Goal: Task Accomplishment & Management: Manage account settings

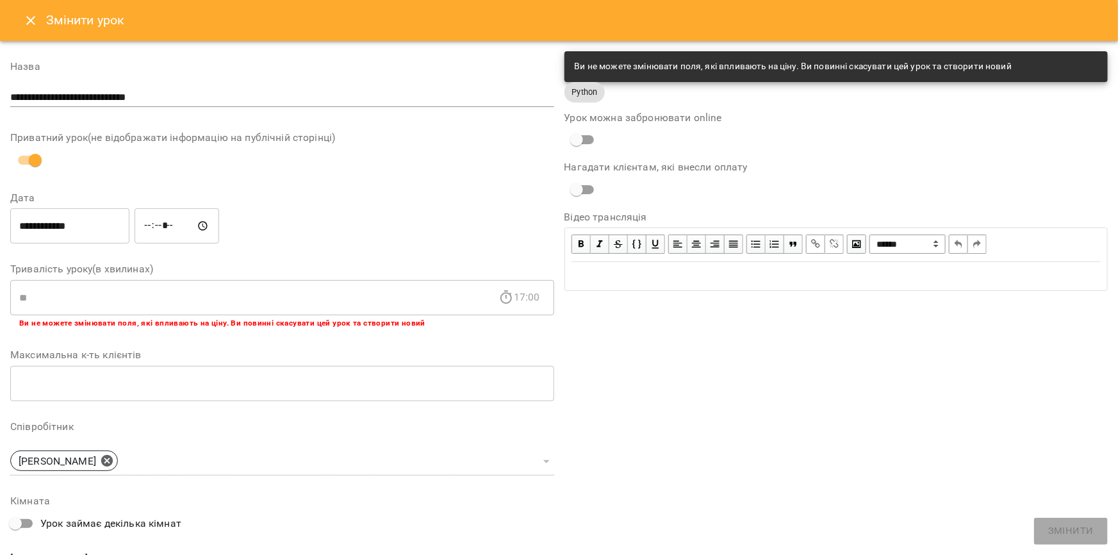
click at [30, 36] on div "Змінити урок" at bounding box center [559, 20] width 1118 height 41
click at [29, 28] on button "Close" at bounding box center [30, 20] width 31 height 31
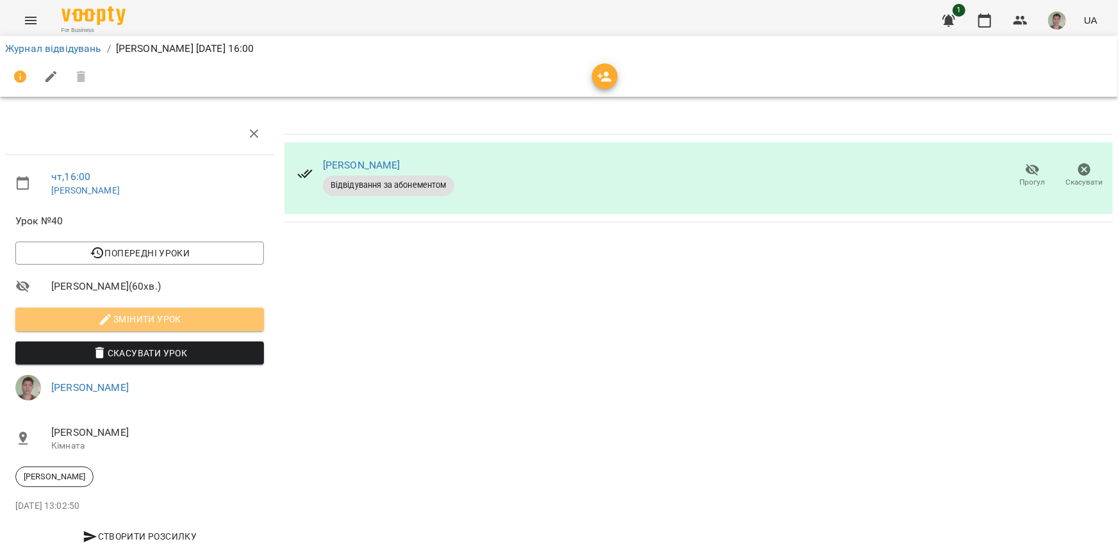
click at [199, 318] on span "Змінити урок" at bounding box center [140, 318] width 228 height 15
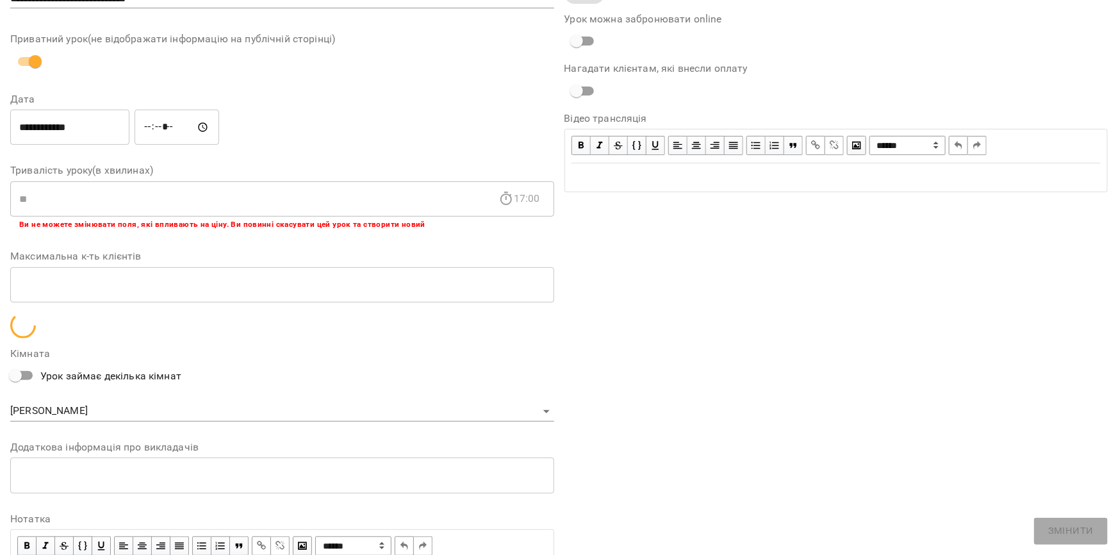
scroll to position [181, 0]
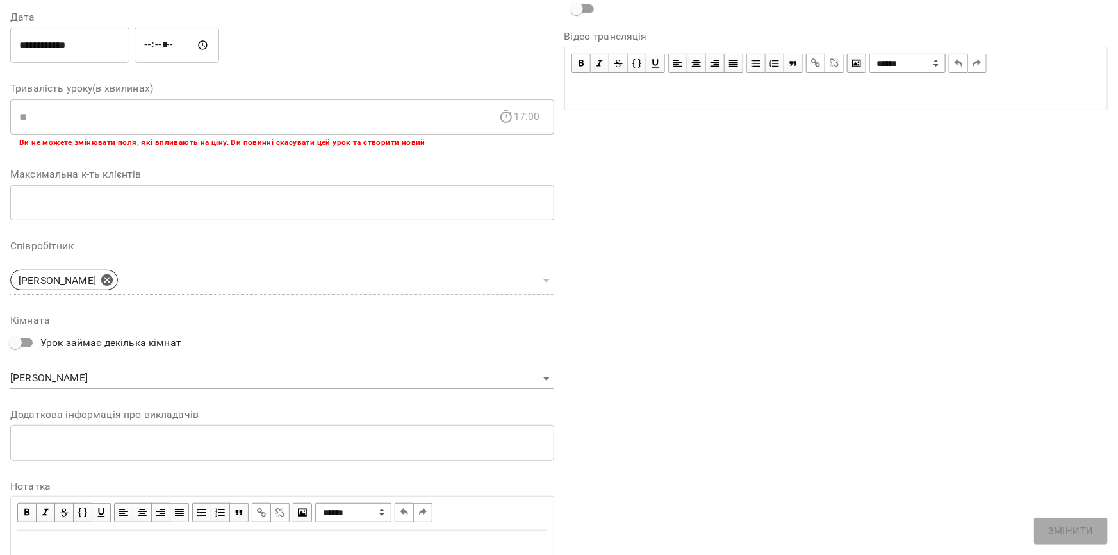
click at [58, 537] on div "Edit text" at bounding box center [282, 544] width 530 height 15
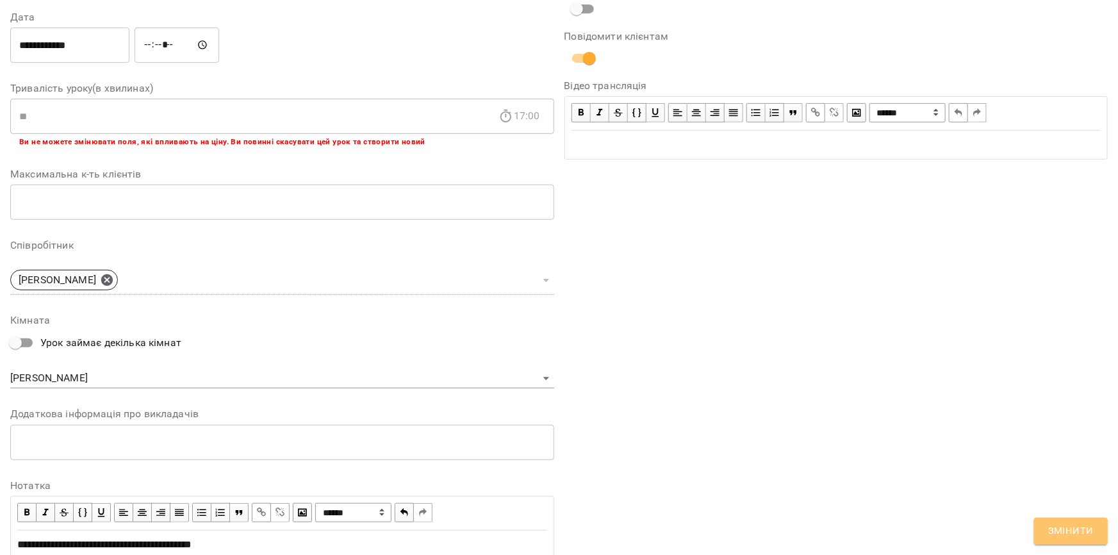
click at [1074, 531] on span "Змінити" at bounding box center [1070, 531] width 45 height 17
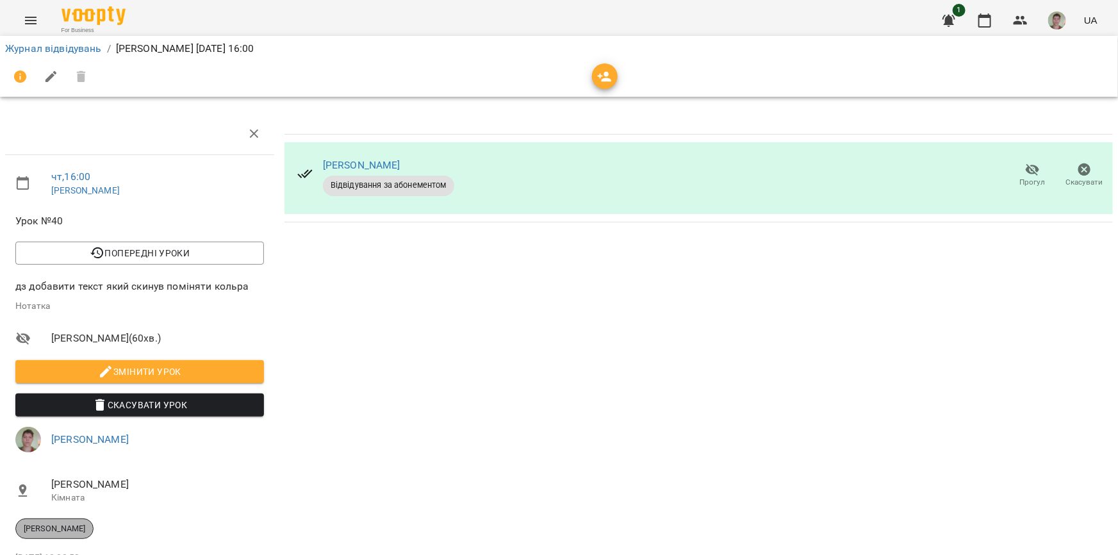
click at [94, 535] on div "[PERSON_NAME]" at bounding box center [54, 528] width 78 height 20
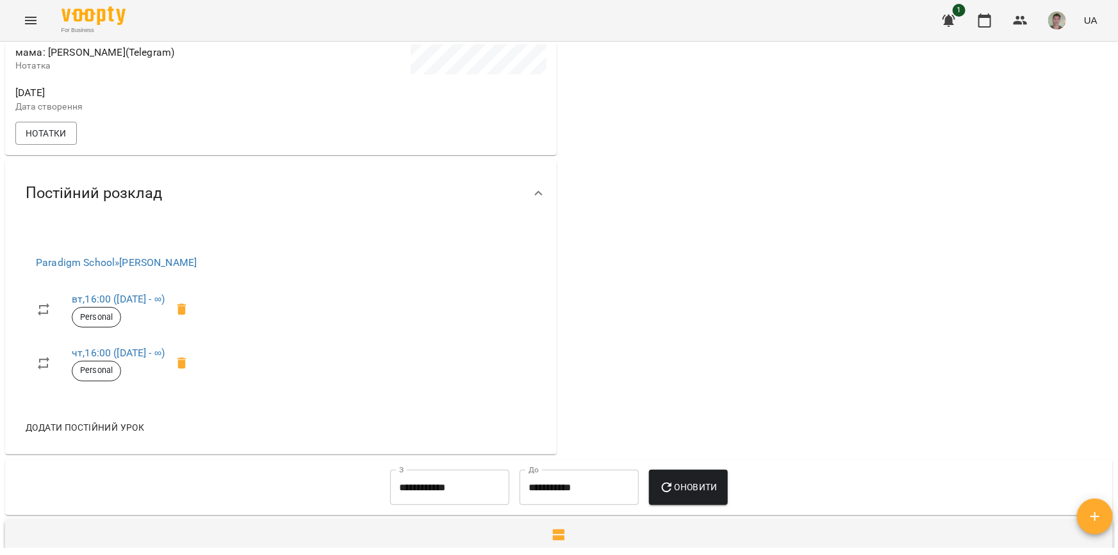
scroll to position [291, 0]
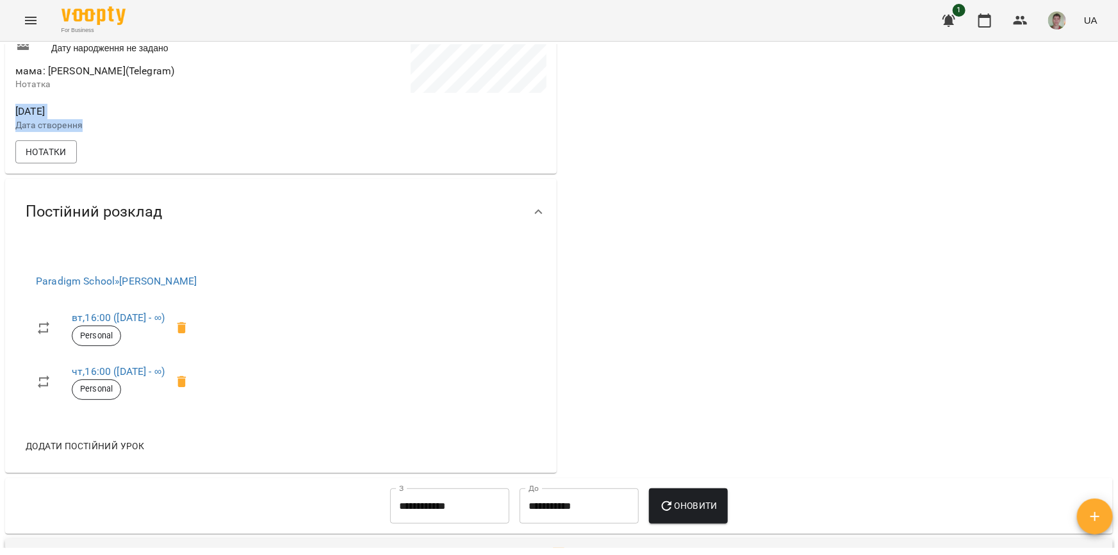
drag, startPoint x: 94, startPoint y: 134, endPoint x: 6, endPoint y: 120, distance: 88.2
click at [6, 120] on div "[PERSON_NAME] не підписаний на ViberBot! Клієнт не підписаний на VooptyBot ! [P…" at bounding box center [280, 37] width 551 height 273
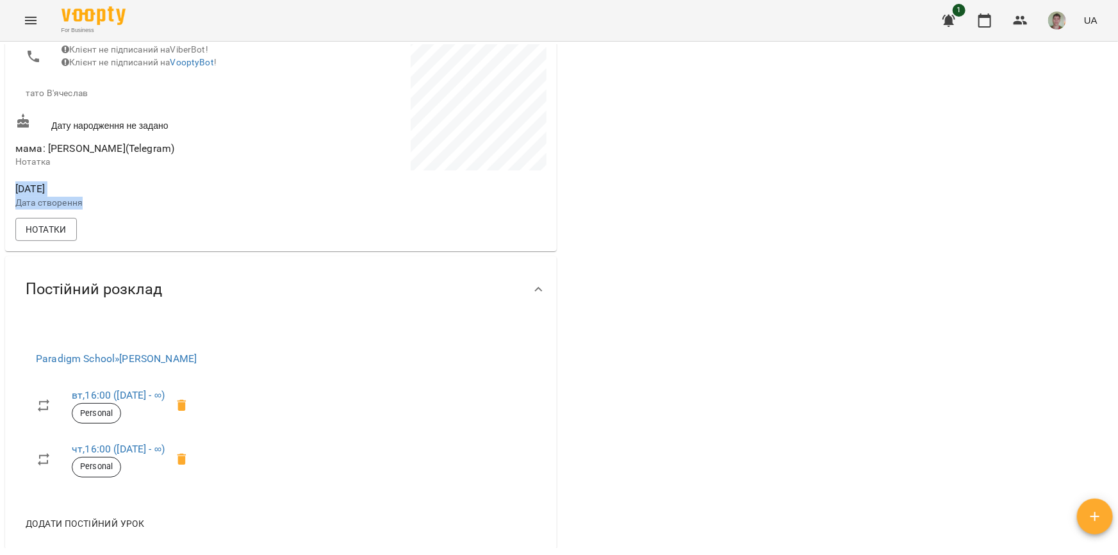
scroll to position [232, 0]
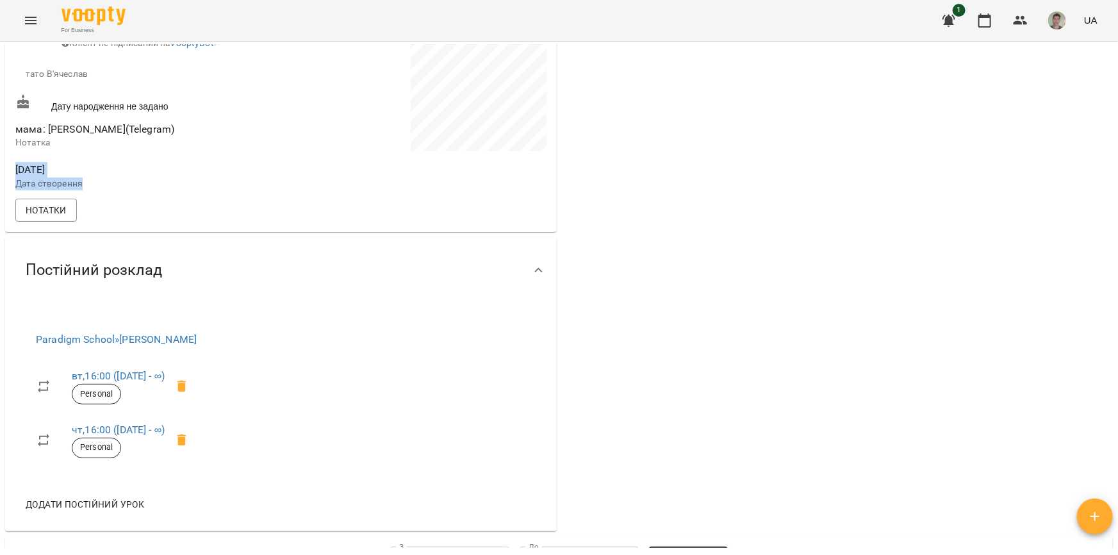
click at [126, 177] on span "[DATE]" at bounding box center [146, 169] width 263 height 15
drag, startPoint x: 44, startPoint y: 178, endPoint x: 56, endPoint y: 178, distance: 12.2
click at [56, 177] on span "[DATE]" at bounding box center [146, 169] width 263 height 15
drag, startPoint x: 56, startPoint y: 133, endPoint x: 113, endPoint y: 134, distance: 57.0
click at [113, 134] on span "мама: [PERSON_NAME](Telegram)" at bounding box center [94, 129] width 159 height 12
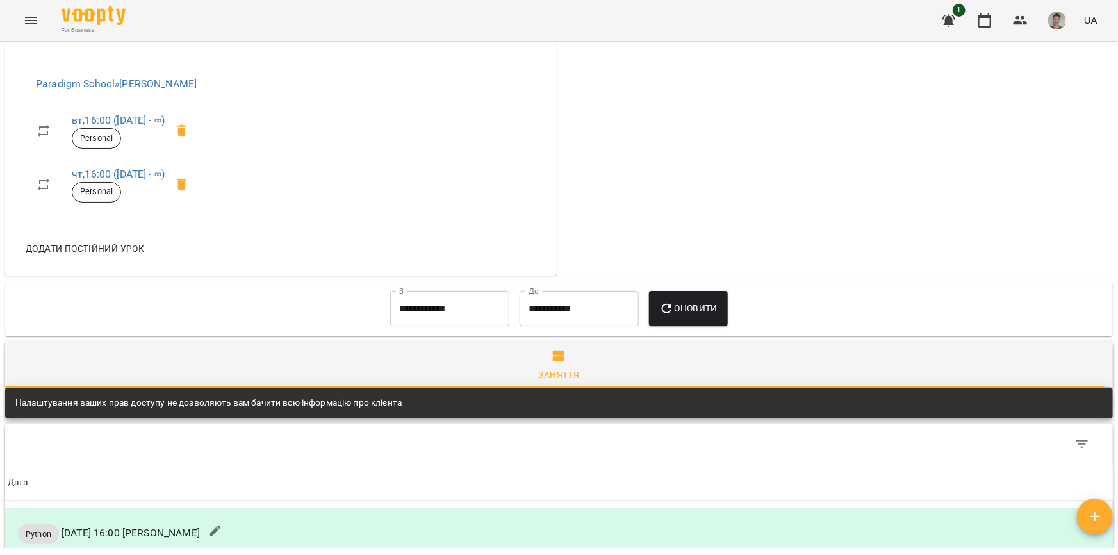
scroll to position [139, 0]
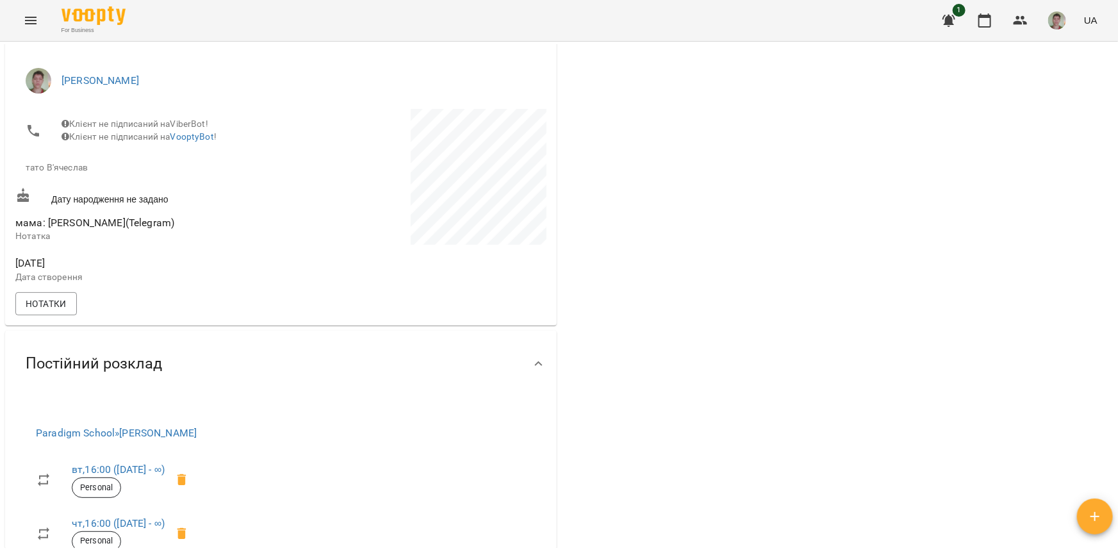
click at [134, 229] on span "мама: [PERSON_NAME](Telegram)" at bounding box center [146, 222] width 263 height 15
drag, startPoint x: 134, startPoint y: 229, endPoint x: 0, endPoint y: 218, distance: 134.9
click at [0, 218] on div "**********" at bounding box center [559, 319] width 1118 height 555
click at [727, 231] on div at bounding box center [837, 305] width 557 height 643
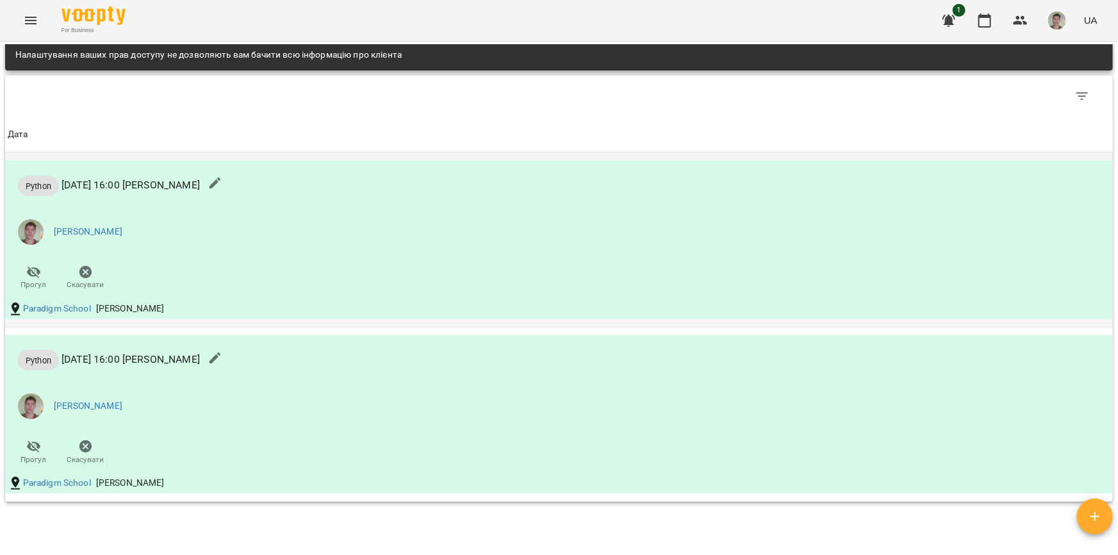
scroll to position [838, 0]
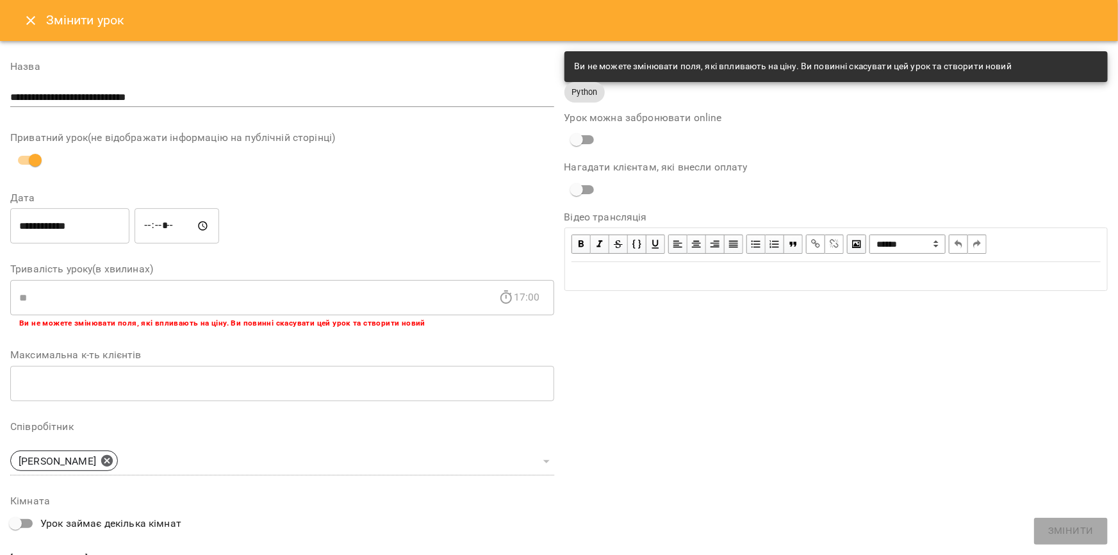
click at [10, 16] on div "Змінити урок" at bounding box center [559, 20] width 1118 height 41
click at [26, 19] on icon "Close" at bounding box center [30, 20] width 15 height 15
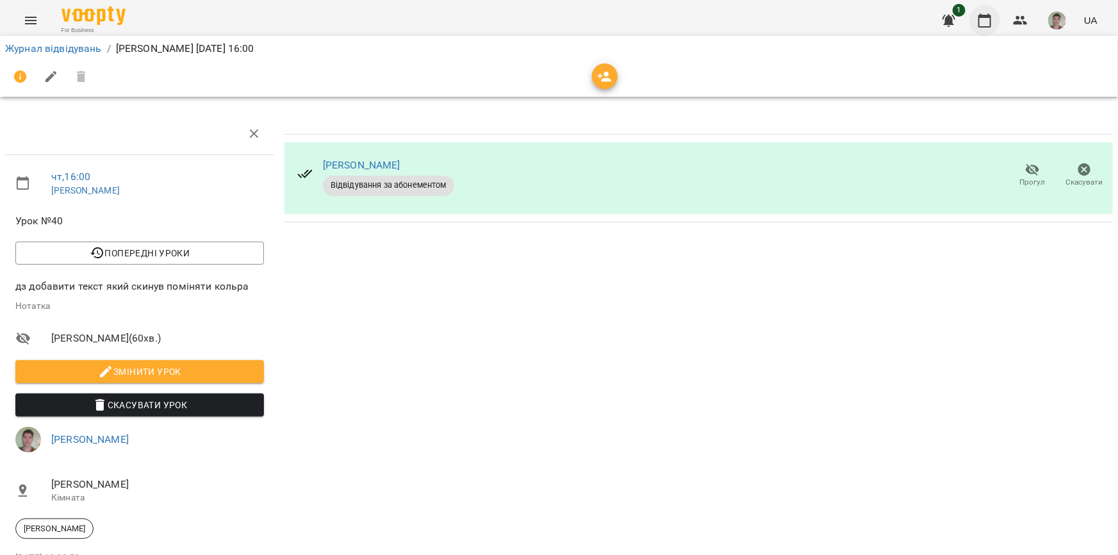
click at [982, 19] on icon "button" at bounding box center [984, 20] width 15 height 15
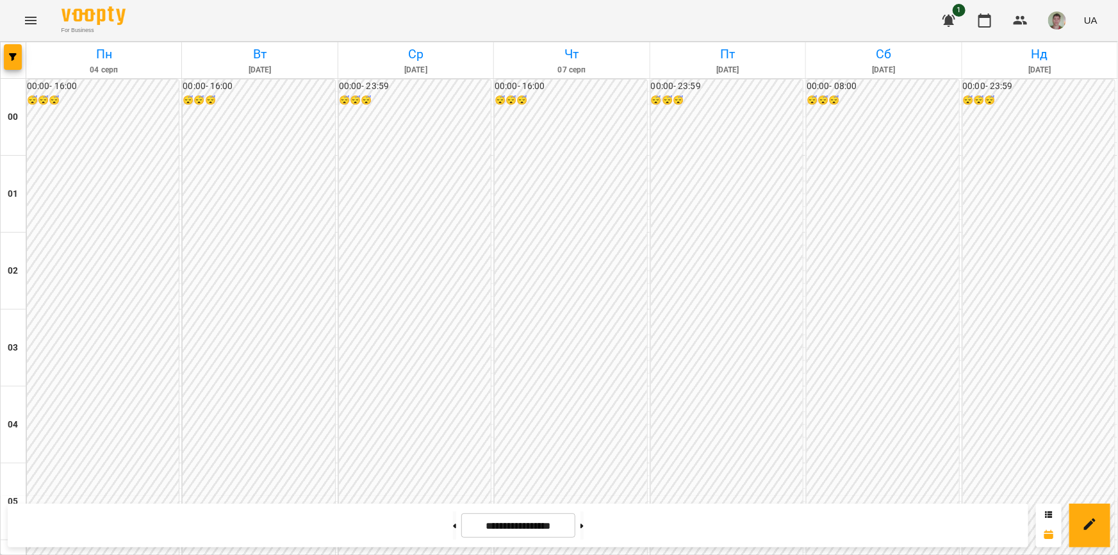
scroll to position [1164, 0]
click at [583, 520] on button at bounding box center [581, 525] width 3 height 28
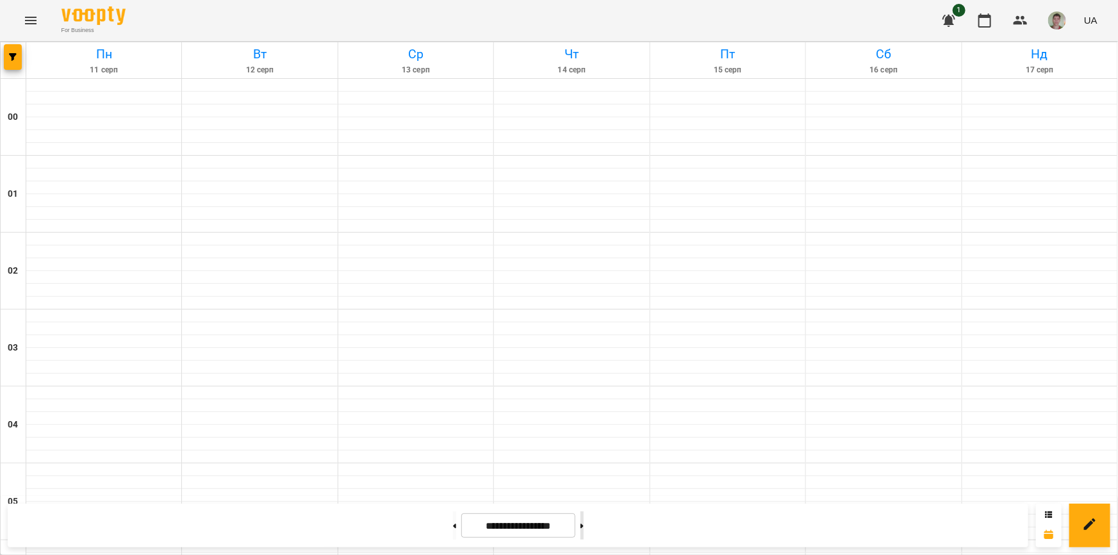
type input "**********"
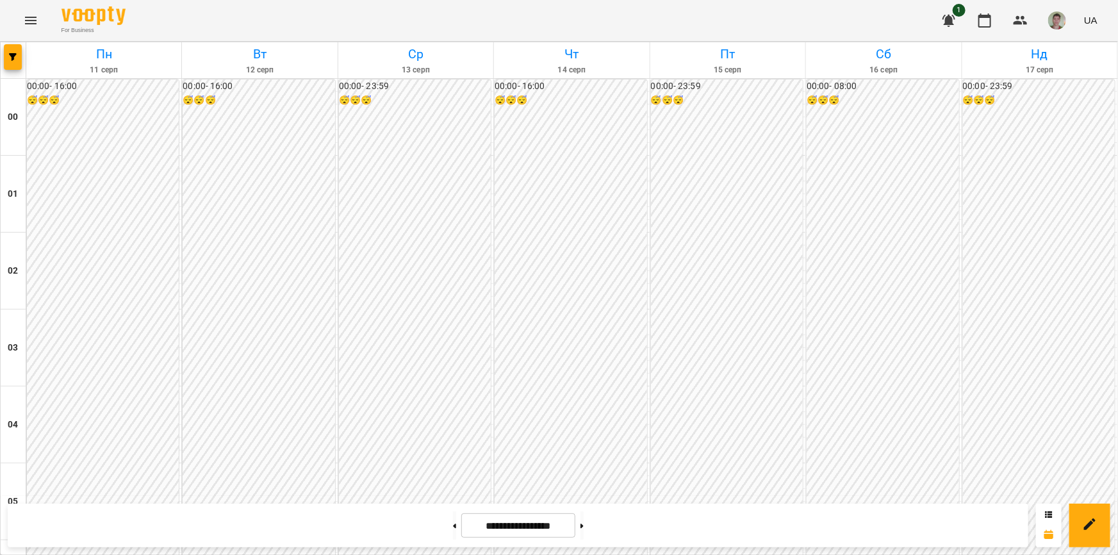
scroll to position [1106, 0]
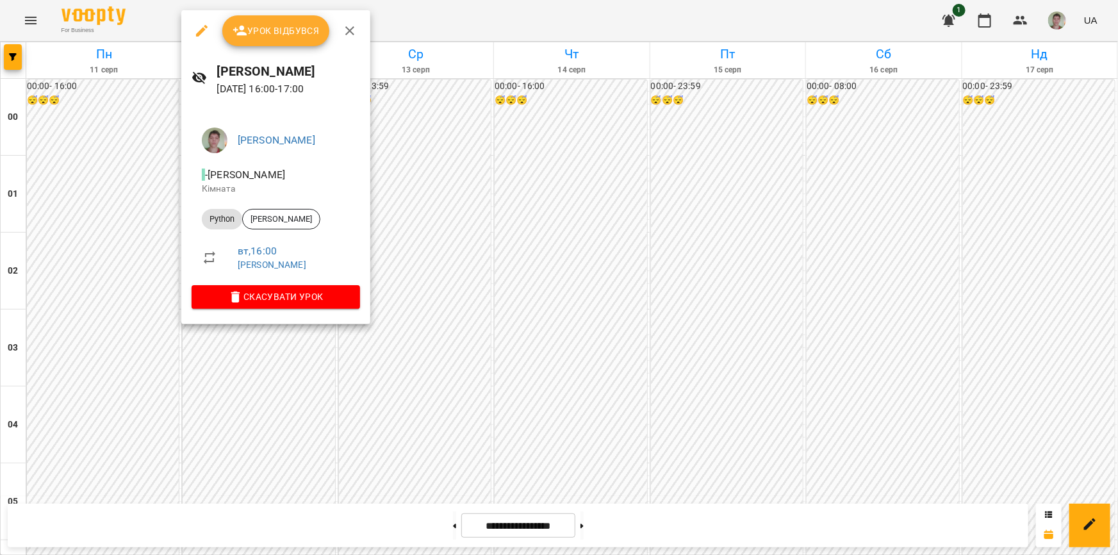
click at [236, 33] on icon "button" at bounding box center [239, 30] width 15 height 15
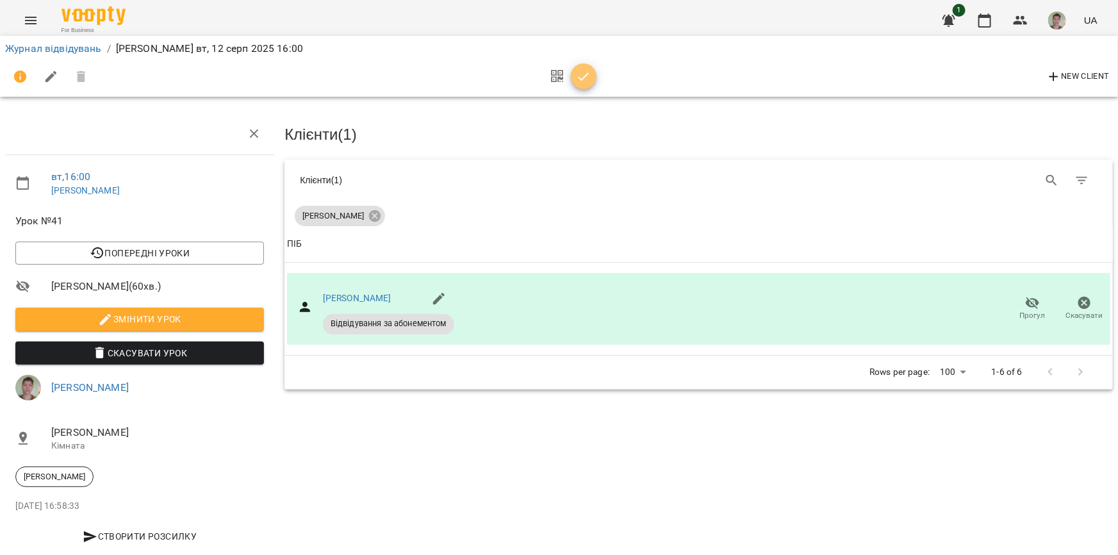
drag, startPoint x: 582, startPoint y: 76, endPoint x: 764, endPoint y: 8, distance: 194.7
click at [582, 74] on icon "button" at bounding box center [583, 76] width 15 height 15
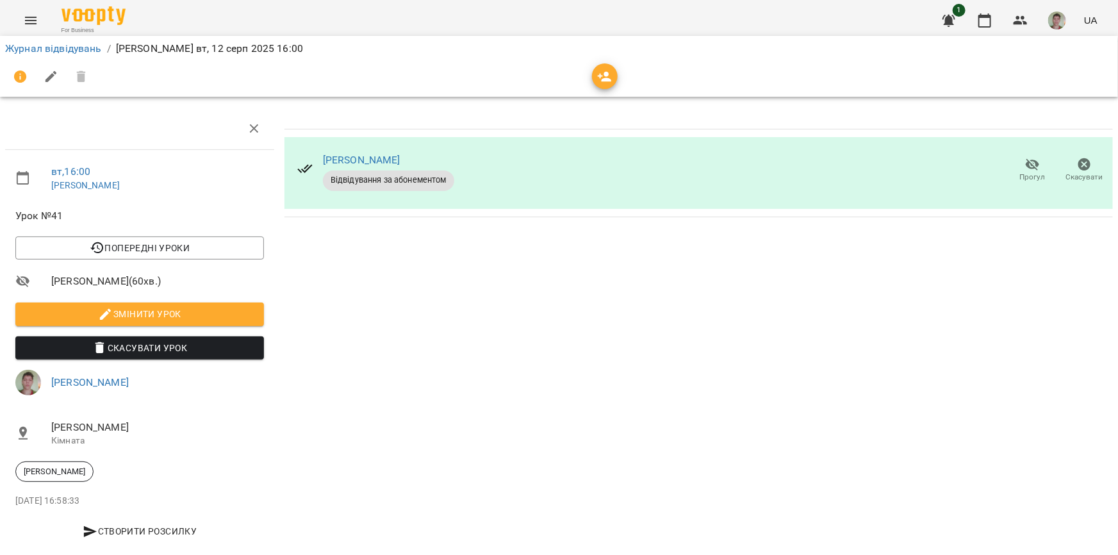
scroll to position [21, 0]
click at [986, 20] on icon "button" at bounding box center [984, 20] width 15 height 15
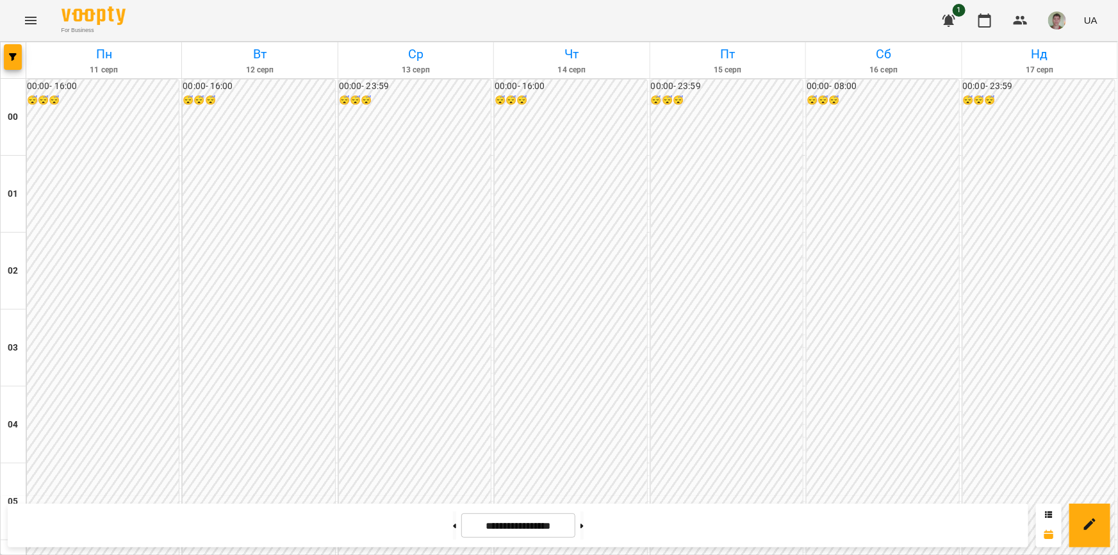
scroll to position [1281, 0]
